Goal: Find specific page/section: Find specific page/section

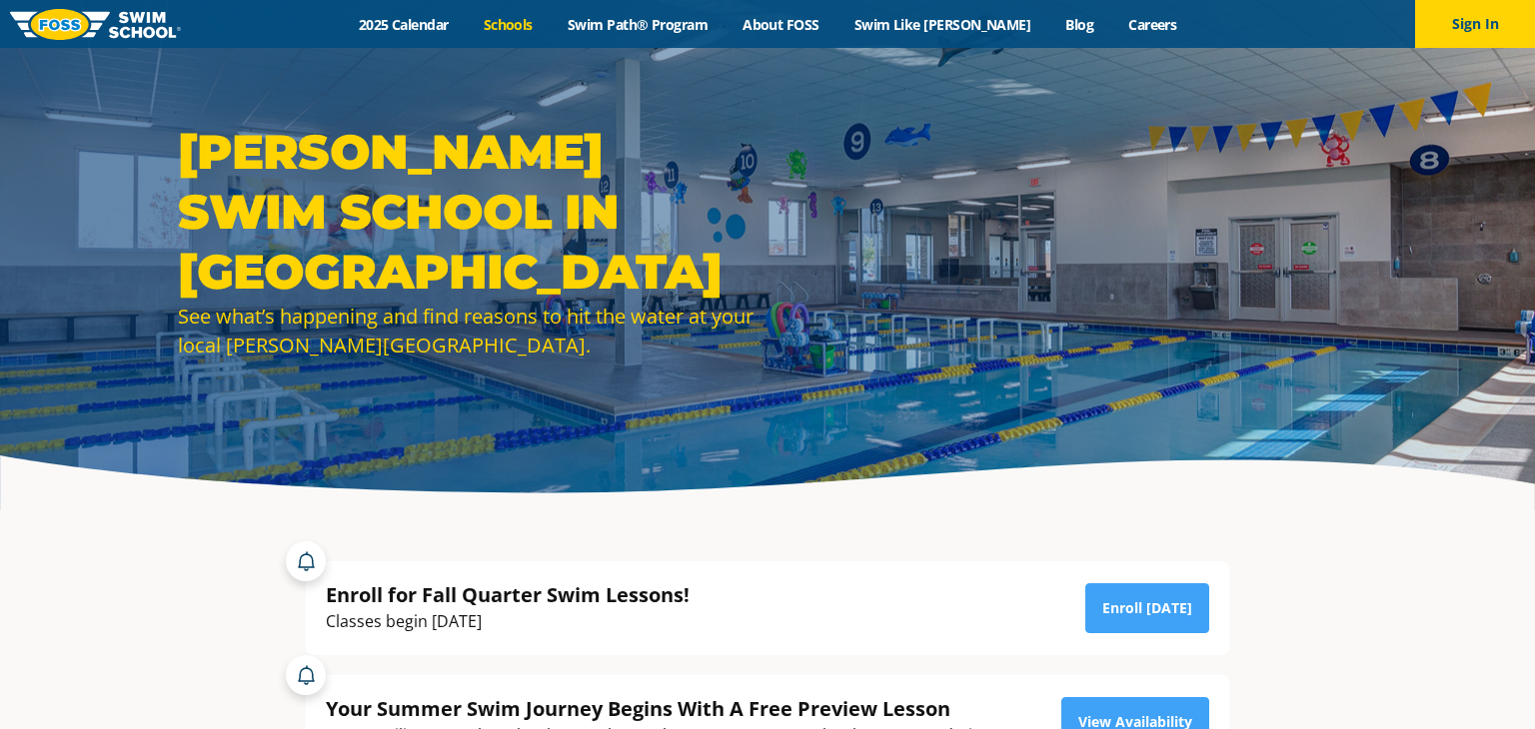
click at [534, 20] on link "Schools" at bounding box center [508, 24] width 84 height 19
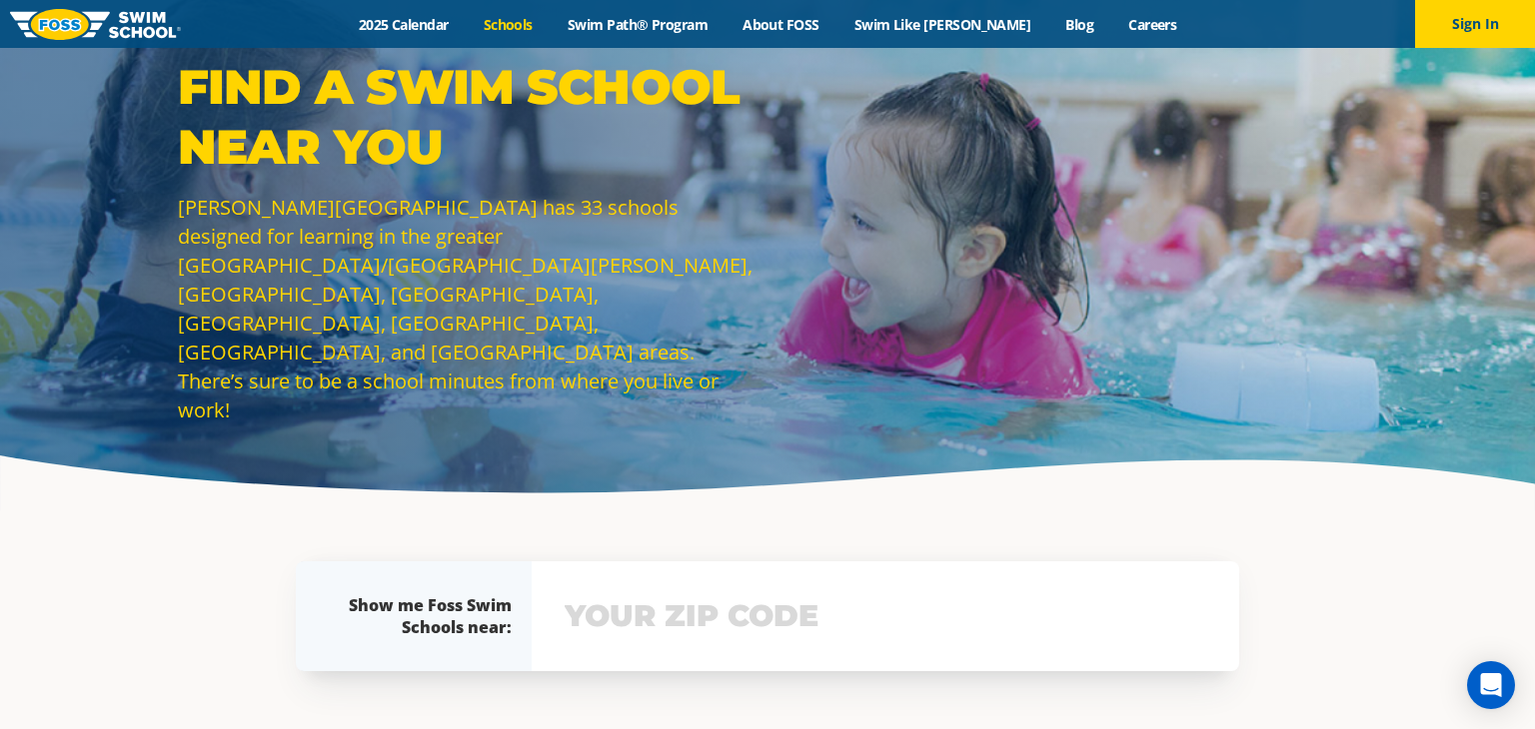
click at [673, 633] on input "text" at bounding box center [884, 616] width 651 height 58
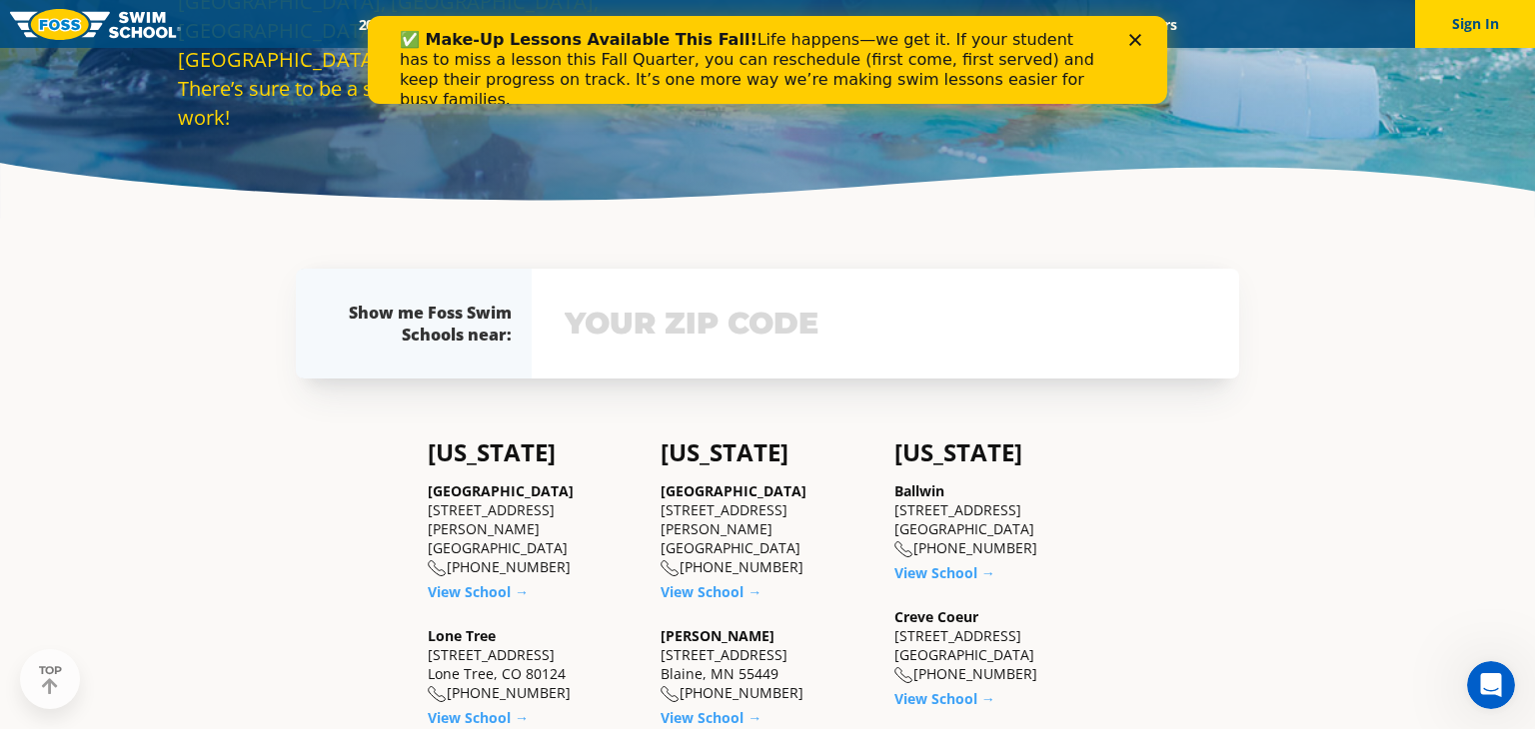
scroll to position [461, 0]
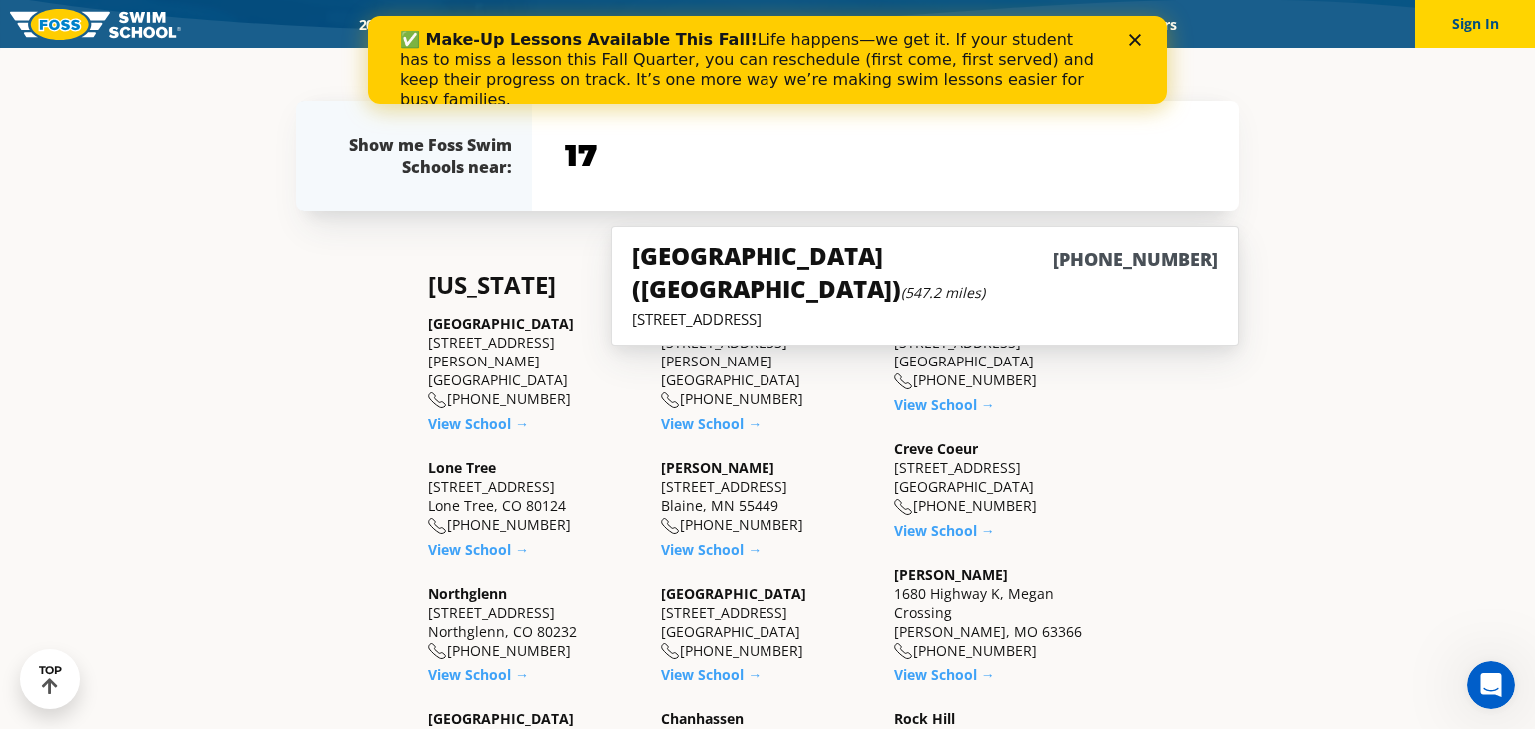
type input "1"
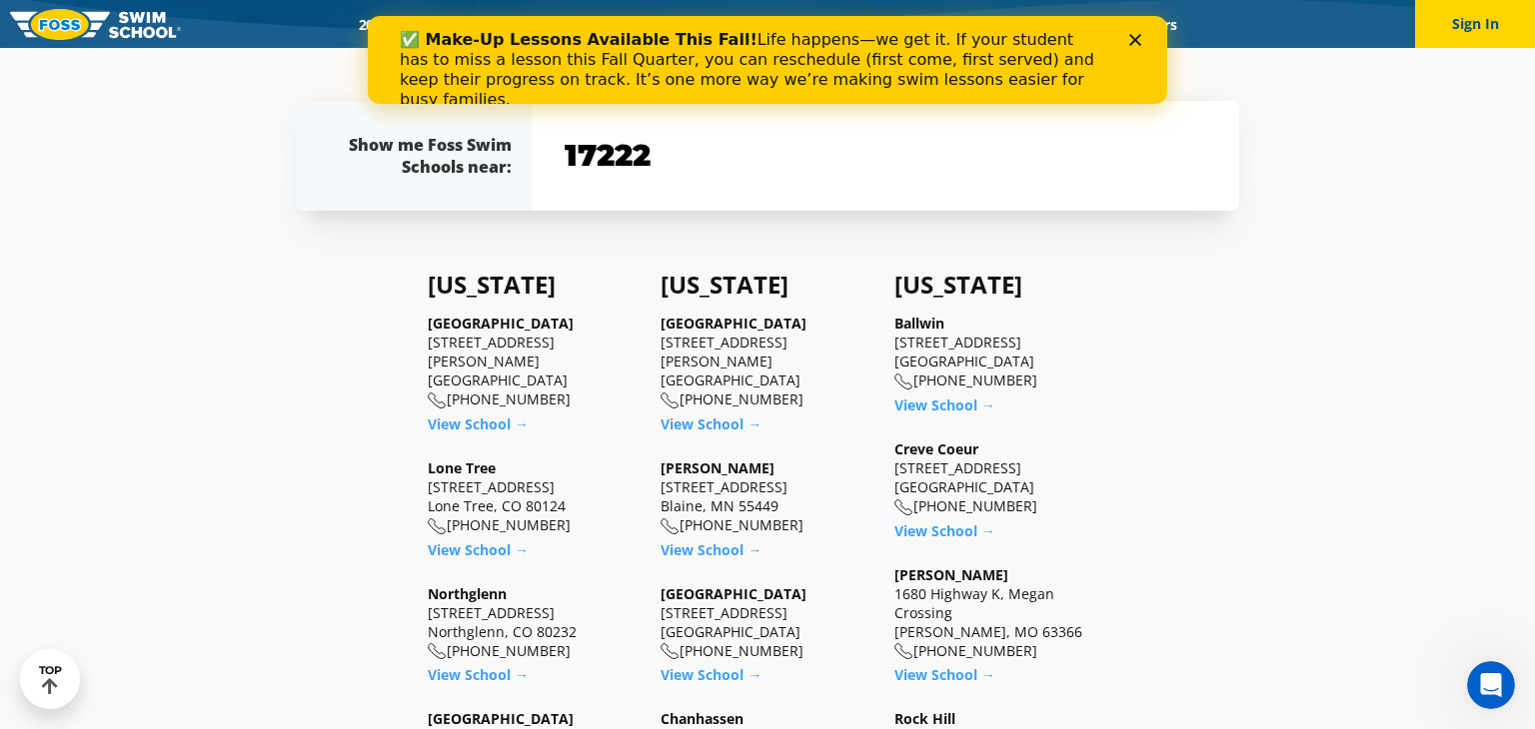
type input "17222"
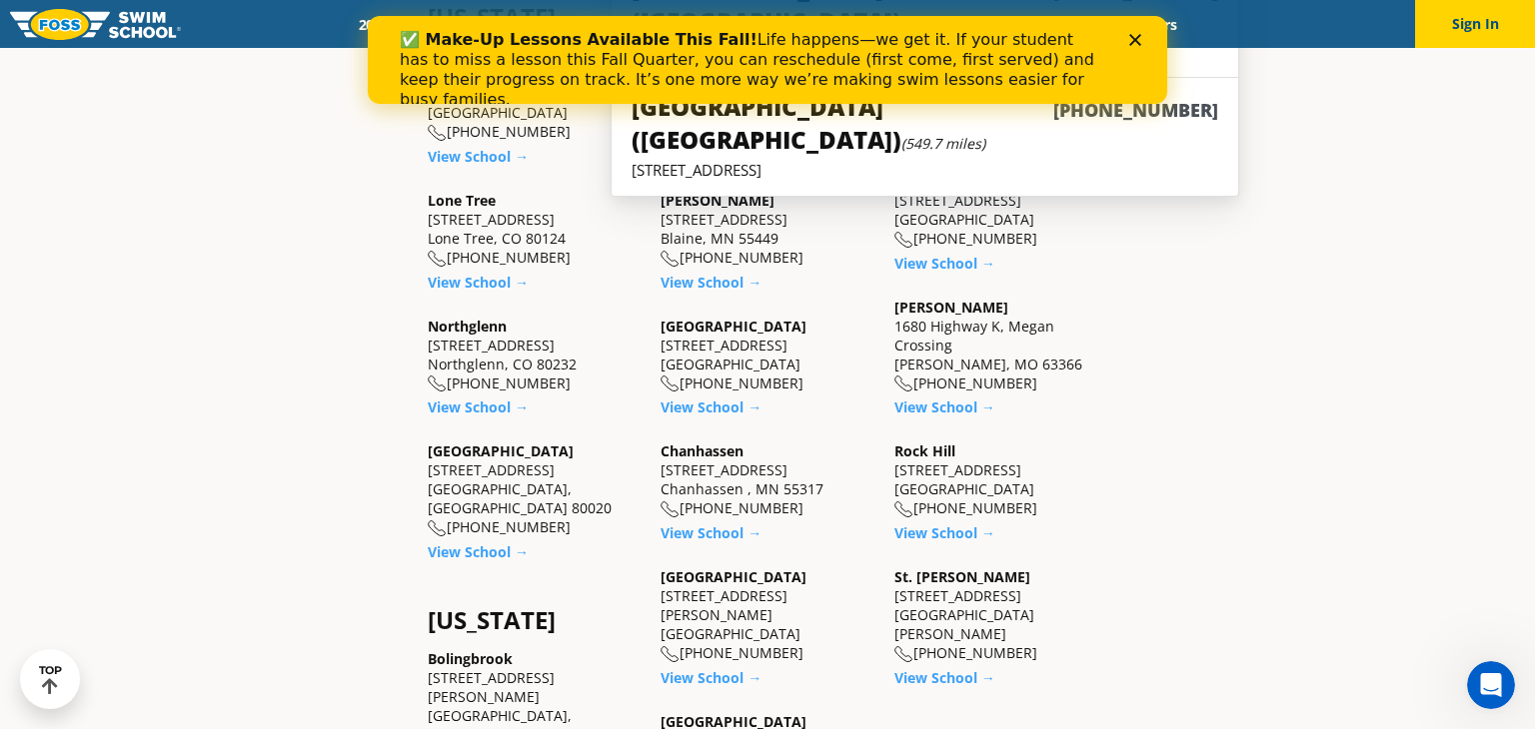
scroll to position [693, 0]
